Goal: Check status: Check status

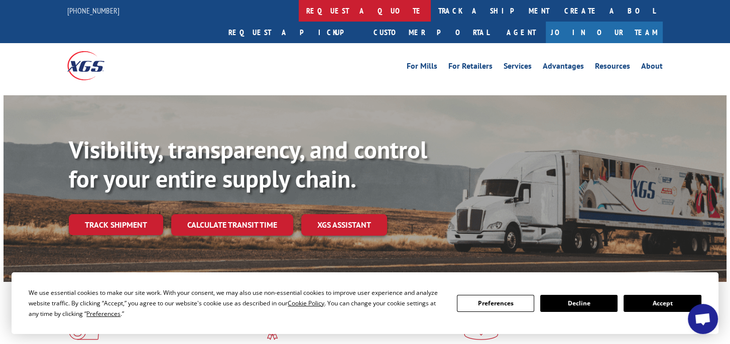
click at [299, 14] on link "request a quote" at bounding box center [365, 11] width 132 height 22
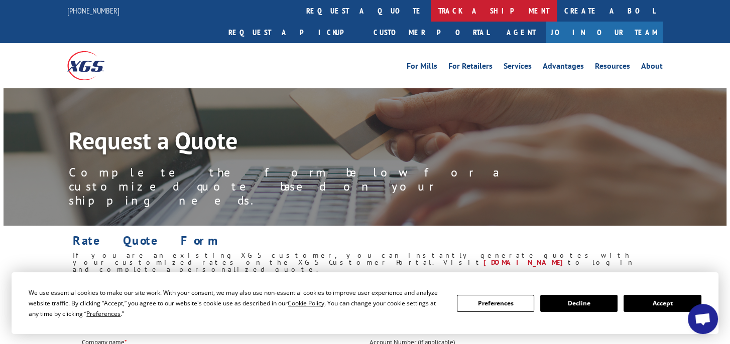
click at [431, 11] on link "track a shipment" at bounding box center [494, 11] width 126 height 22
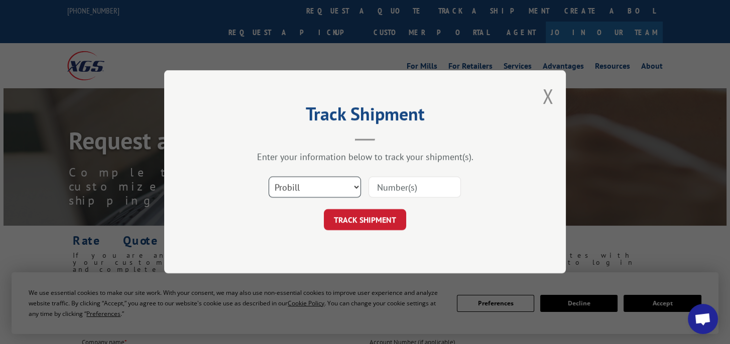
click at [336, 179] on select "Select category... Probill BOL PO" at bounding box center [315, 187] width 92 height 21
select select "bol"
click at [269, 177] on select "Select category... Probill BOL PO" at bounding box center [315, 187] width 92 height 21
click at [419, 187] on input at bounding box center [414, 187] width 92 height 21
type input "2875590"
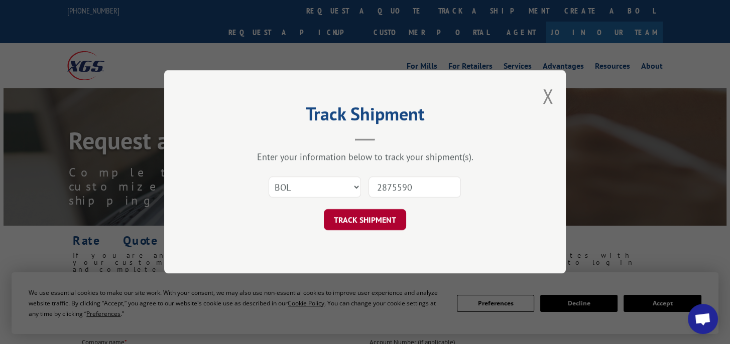
click at [398, 226] on button "TRACK SHIPMENT" at bounding box center [365, 220] width 82 height 21
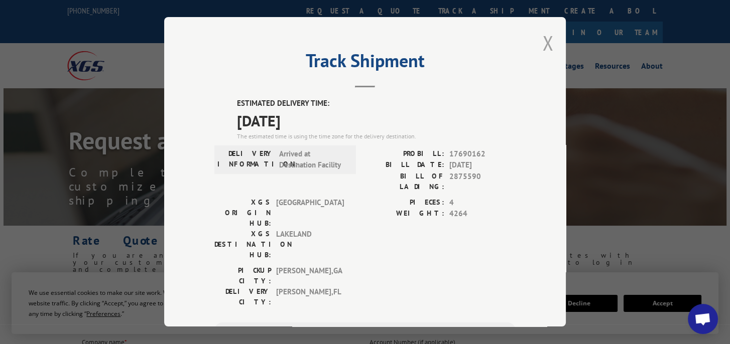
click at [546, 43] on button "Close modal" at bounding box center [547, 43] width 11 height 27
